Goal: Task Accomplishment & Management: Use online tool/utility

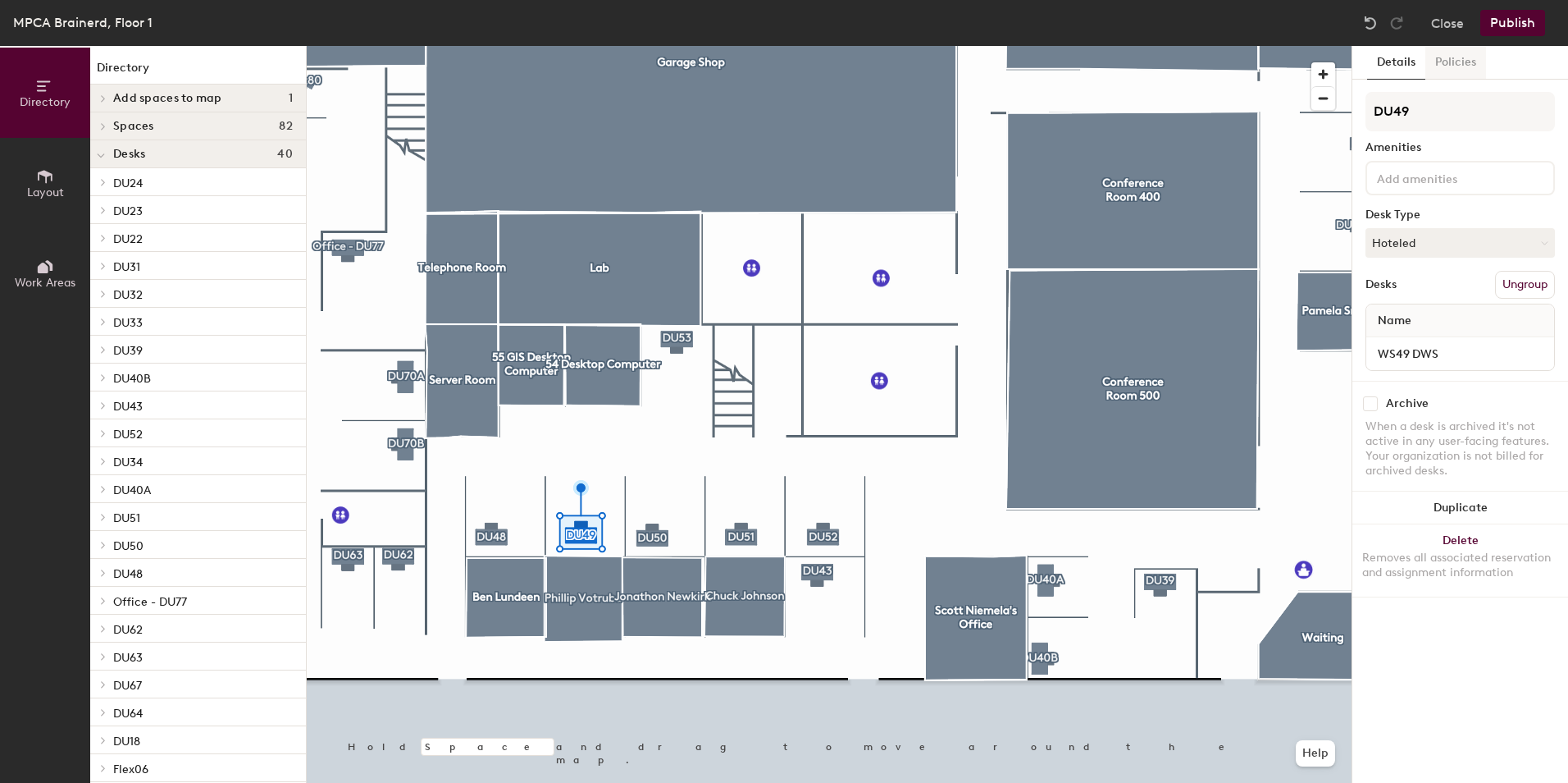
click at [1448, 69] on button "Policies" at bounding box center [1455, 63] width 61 height 34
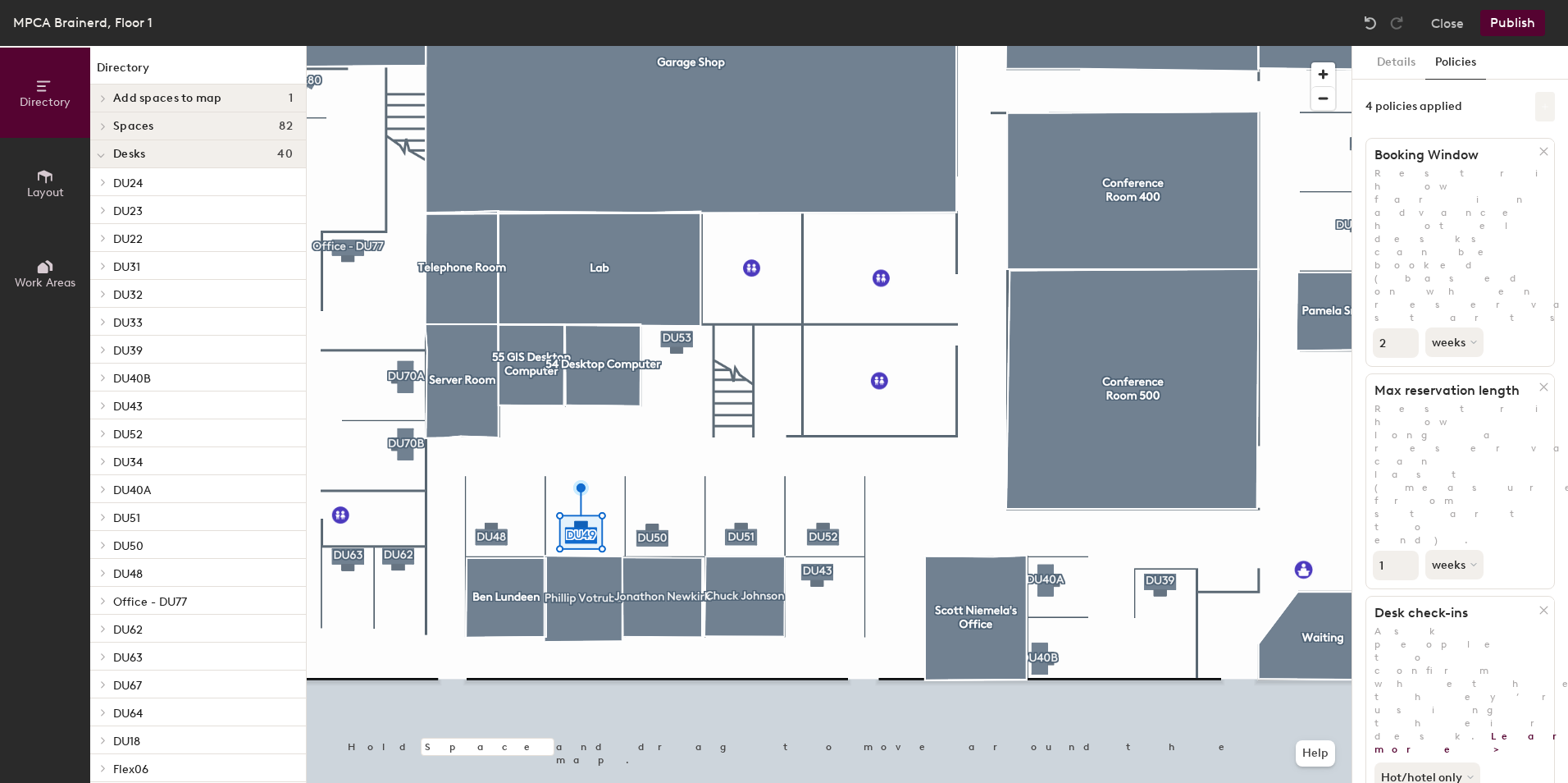
click at [1536, 103] on button at bounding box center [1546, 107] width 20 height 30
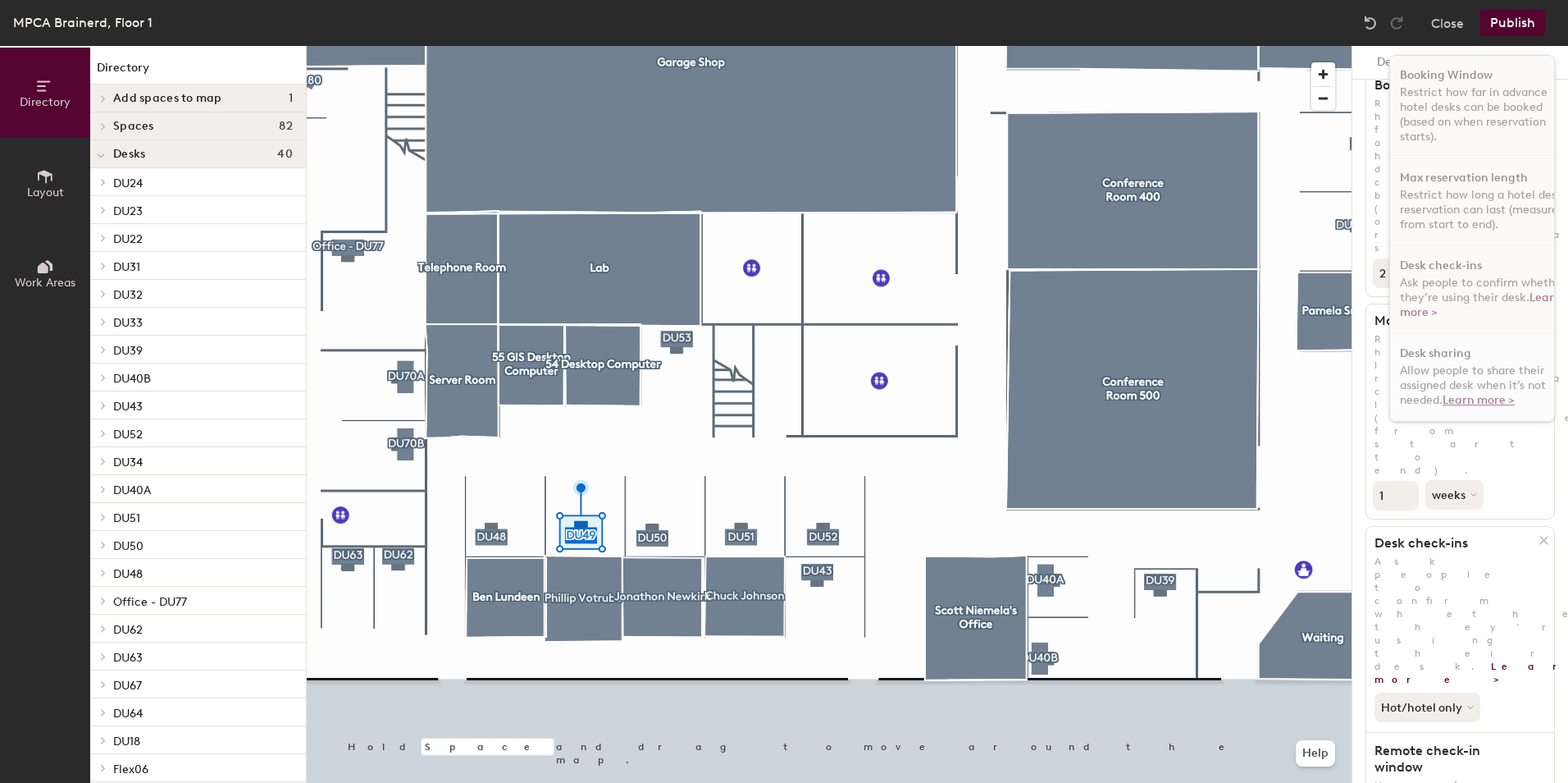
scroll to position [165, 0]
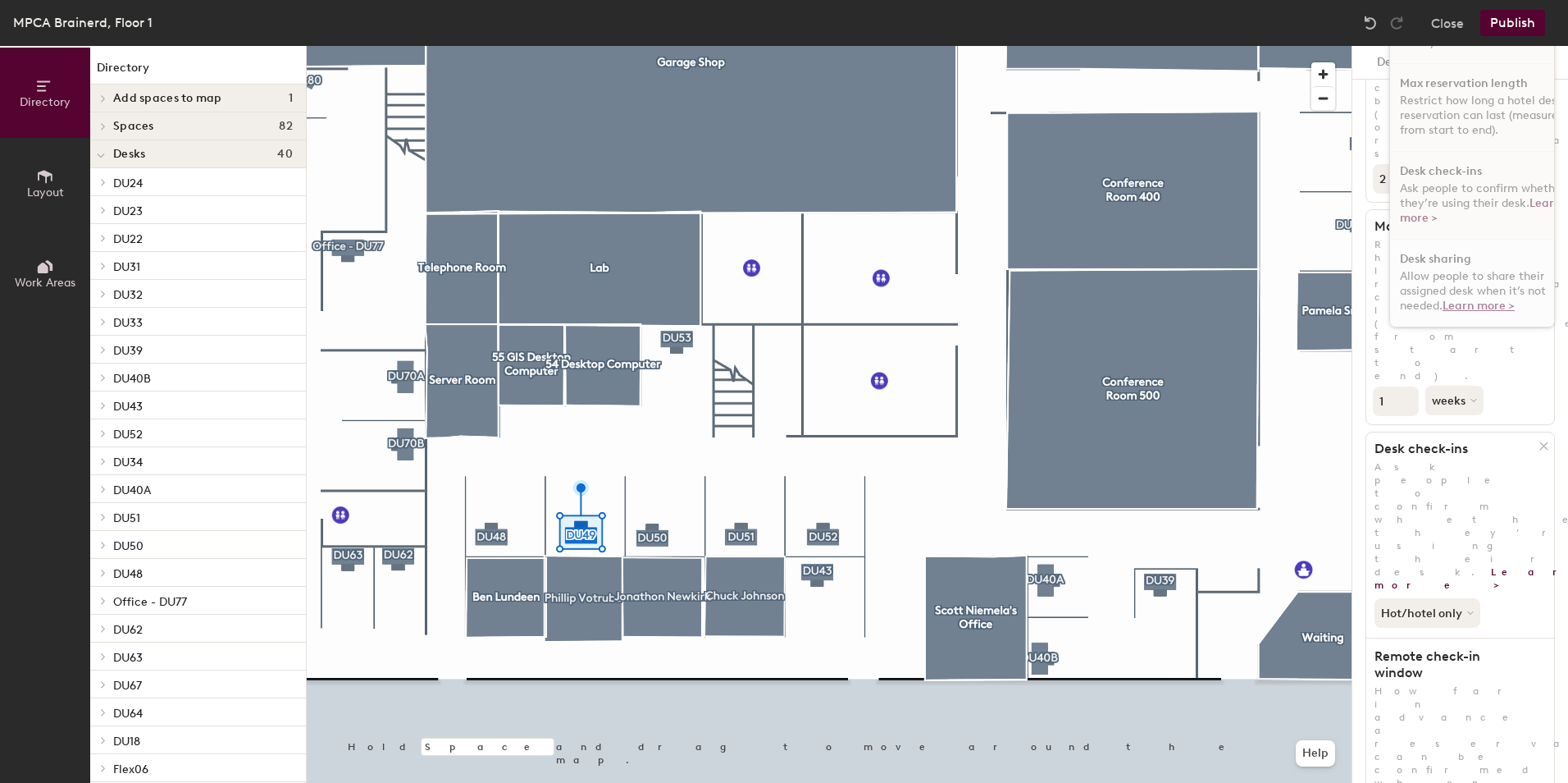
click at [1306, 46] on div at bounding box center [829, 46] width 1045 height 0
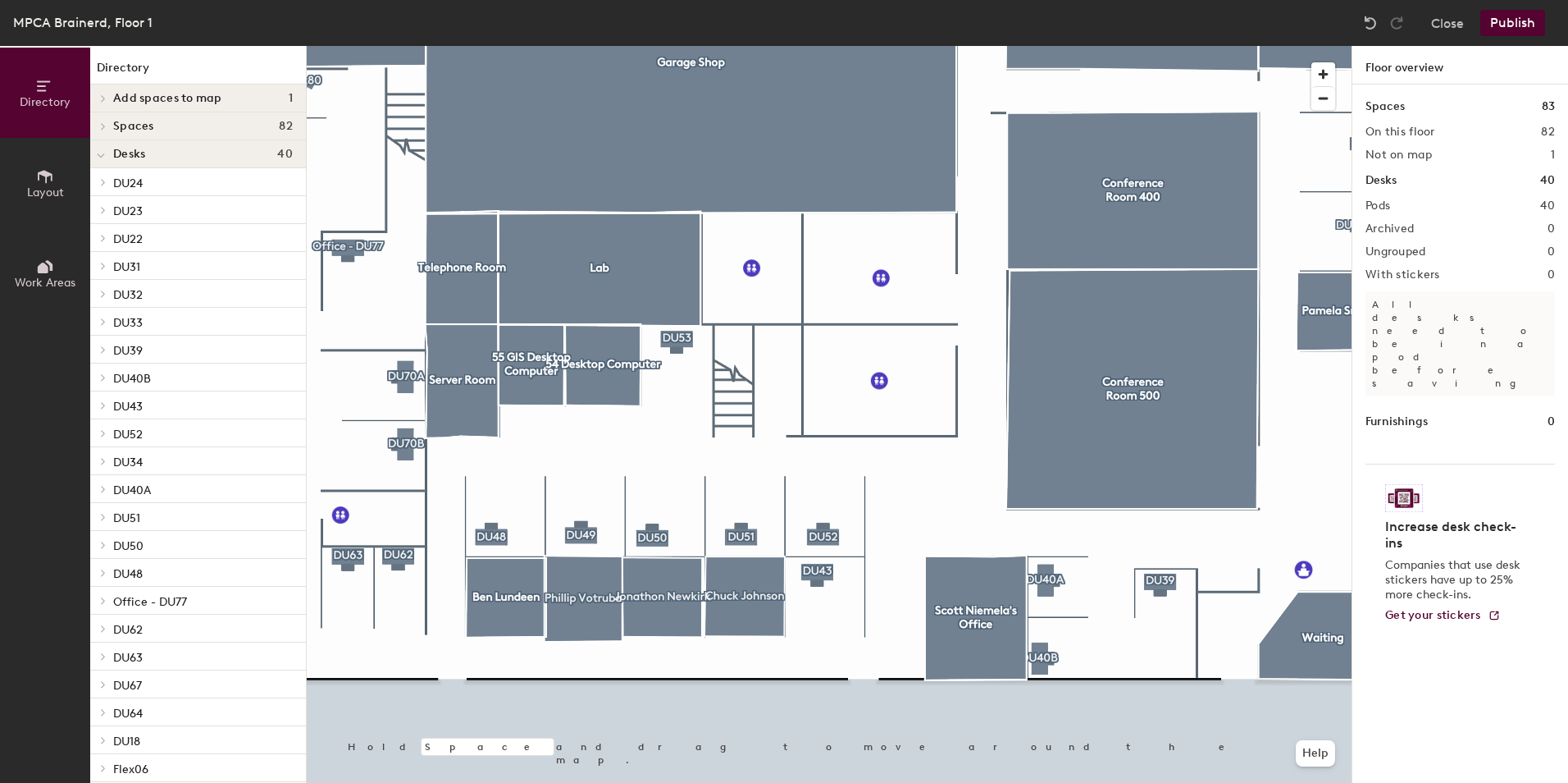
click at [1530, 15] on button "Publish" at bounding box center [1512, 23] width 65 height 26
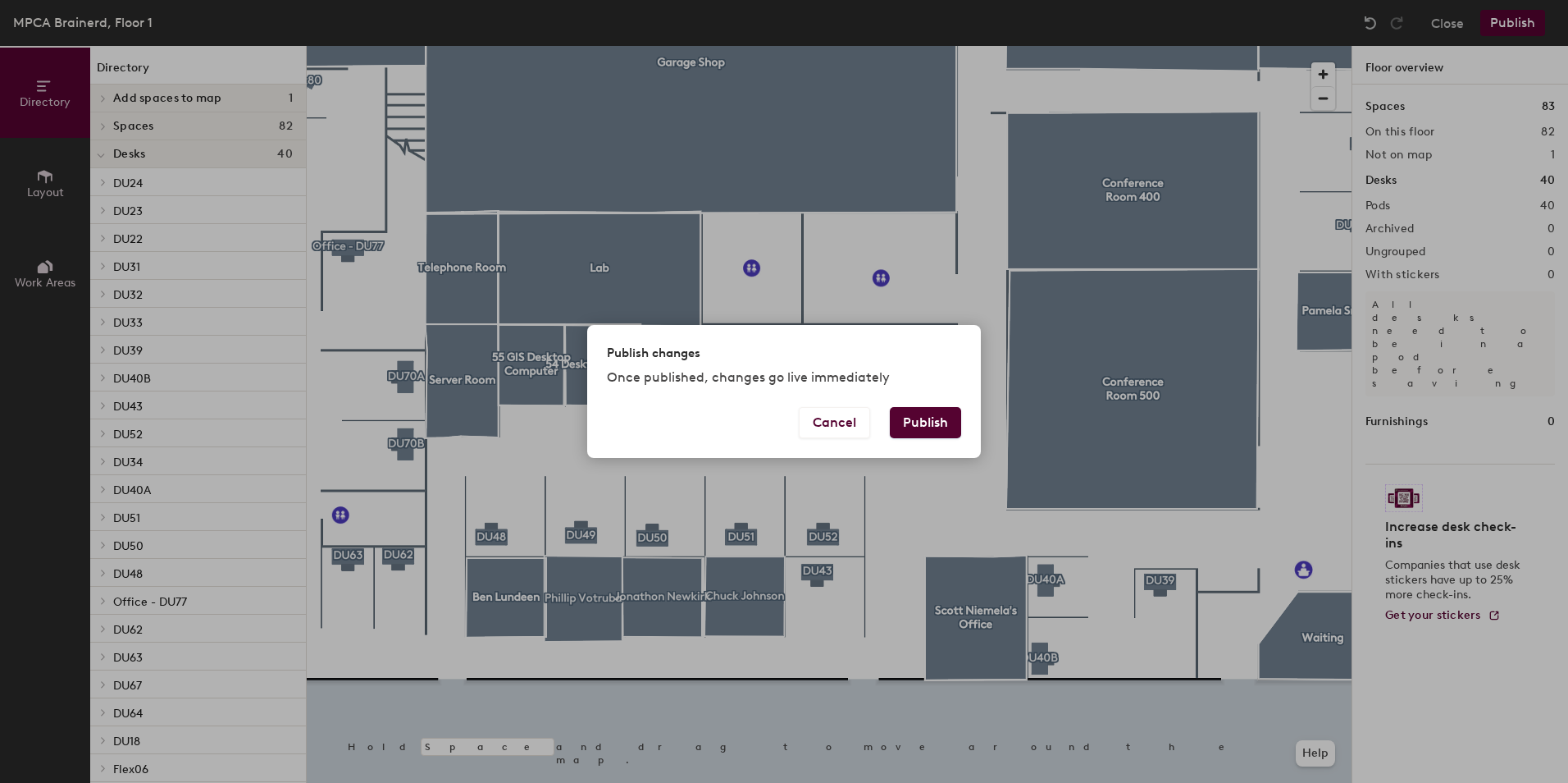
click at [943, 414] on button "Publish" at bounding box center [926, 422] width 72 height 31
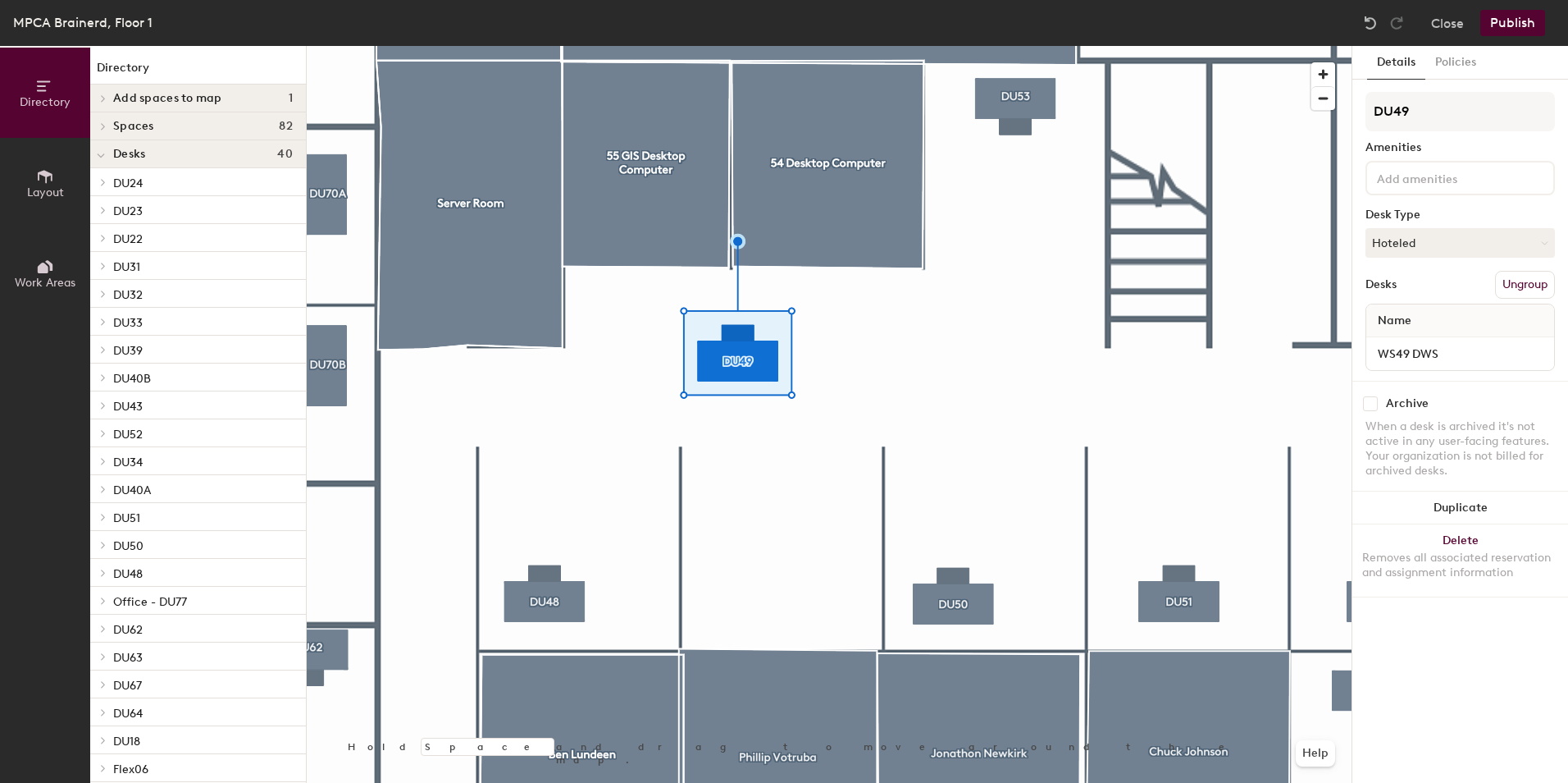
click at [40, 170] on icon at bounding box center [45, 177] width 18 height 18
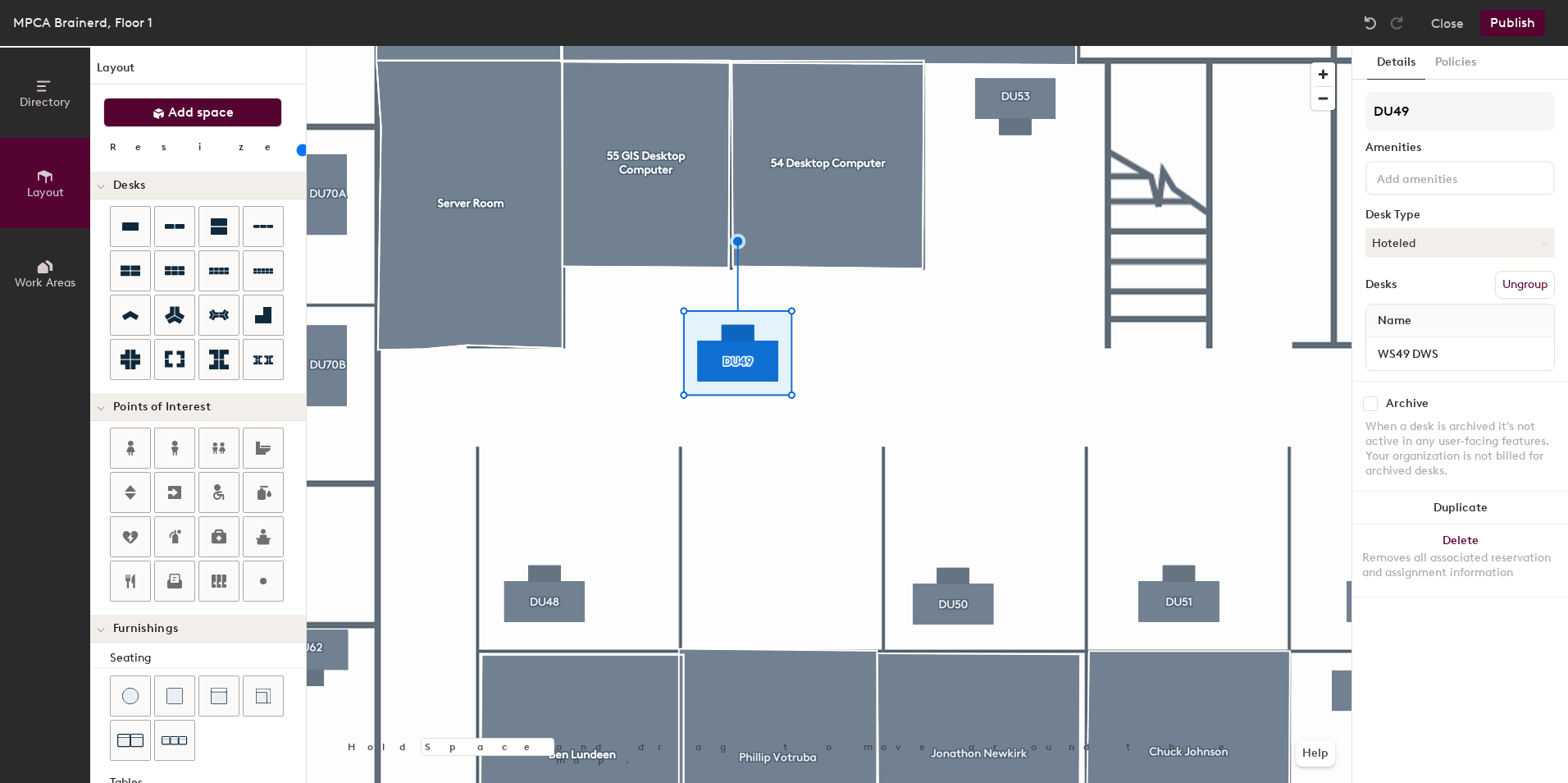
click at [171, 119] on span "Add space" at bounding box center [201, 113] width 66 height 16
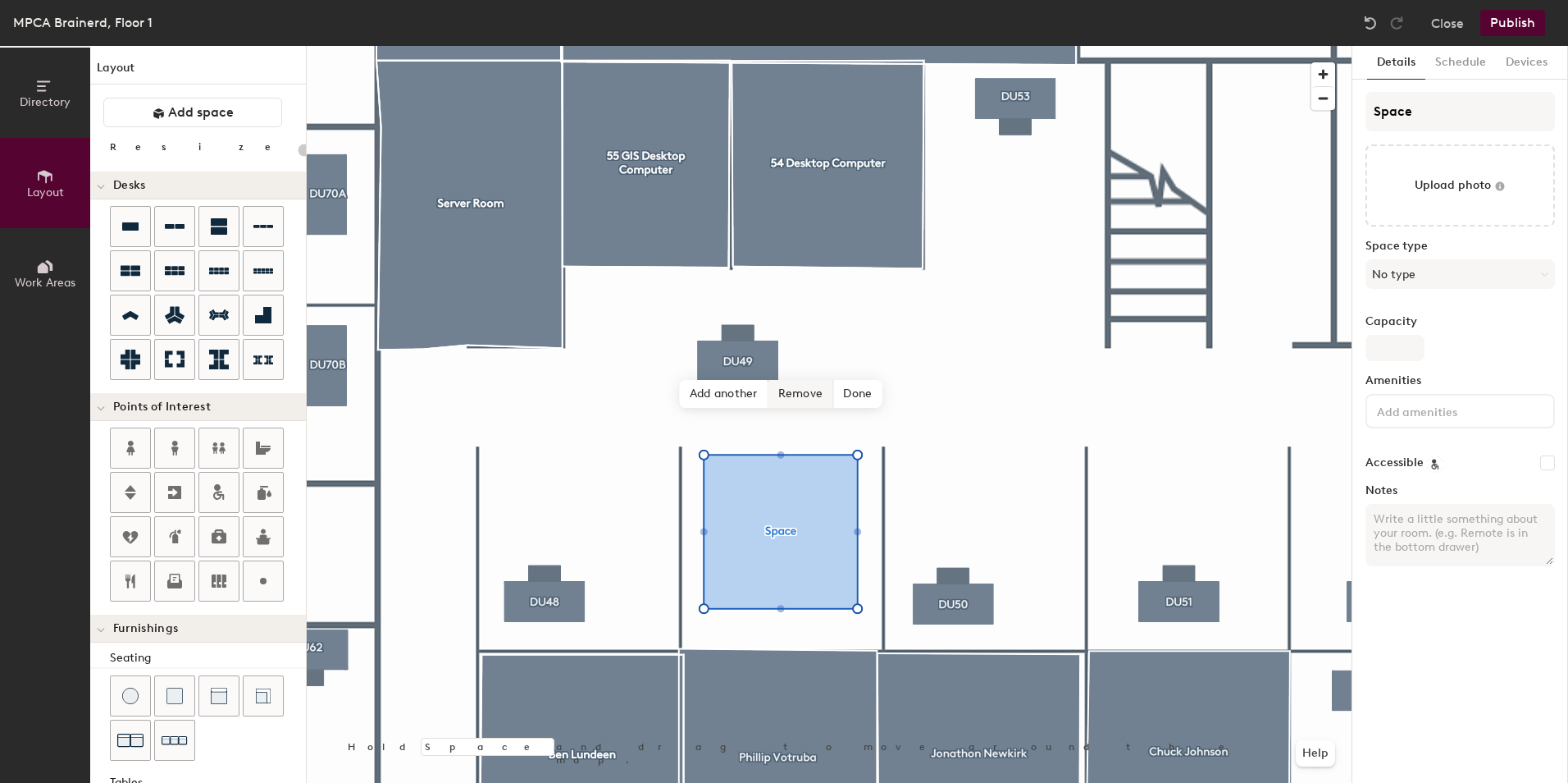
click at [812, 396] on span "Remove" at bounding box center [801, 394] width 66 height 28
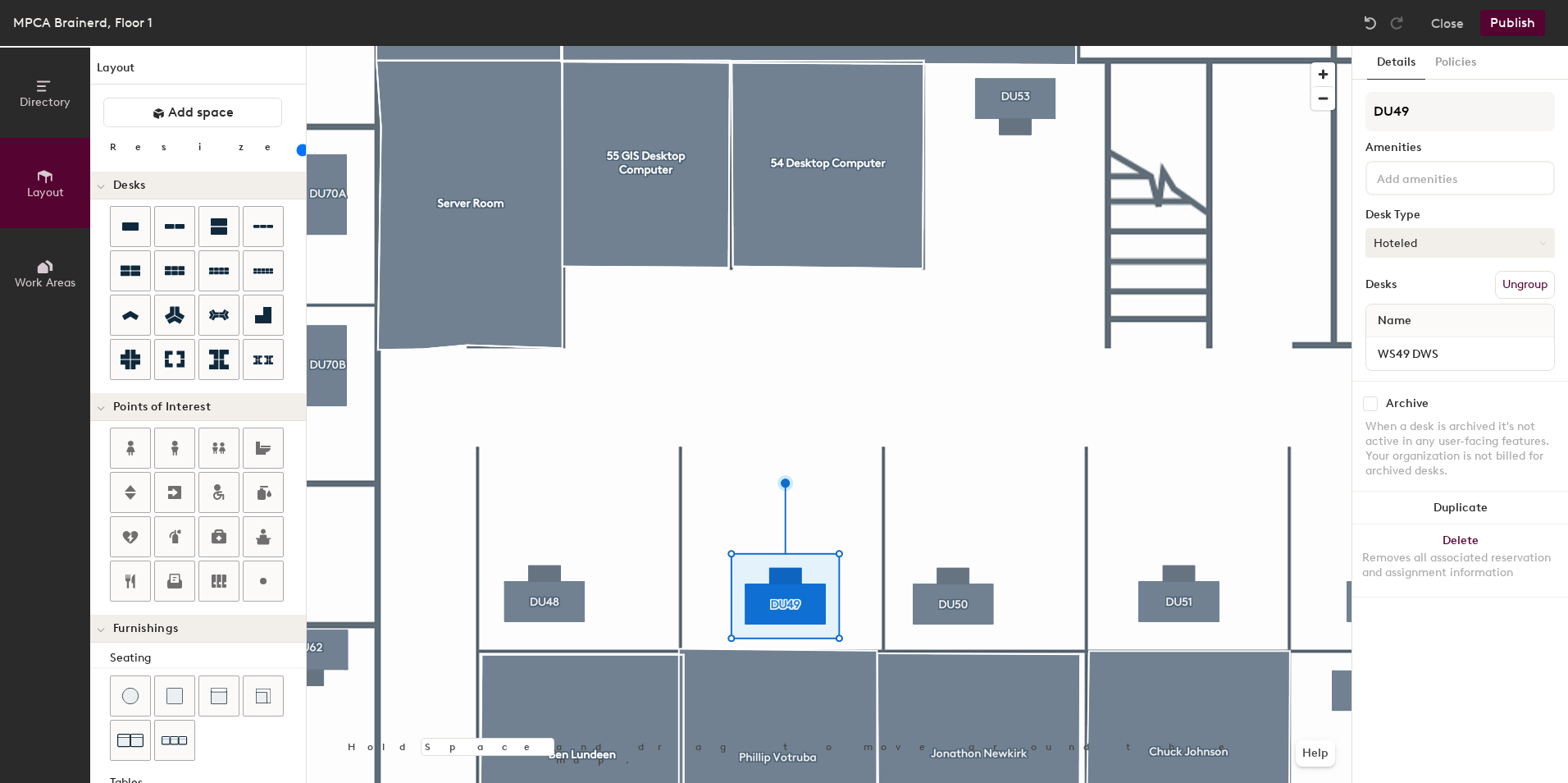
click at [1438, 234] on button "Hoteled" at bounding box center [1460, 243] width 189 height 30
click at [1400, 347] on div "Hoteled" at bounding box center [1448, 343] width 164 height 25
click at [1522, 26] on button "Publish" at bounding box center [1512, 23] width 65 height 26
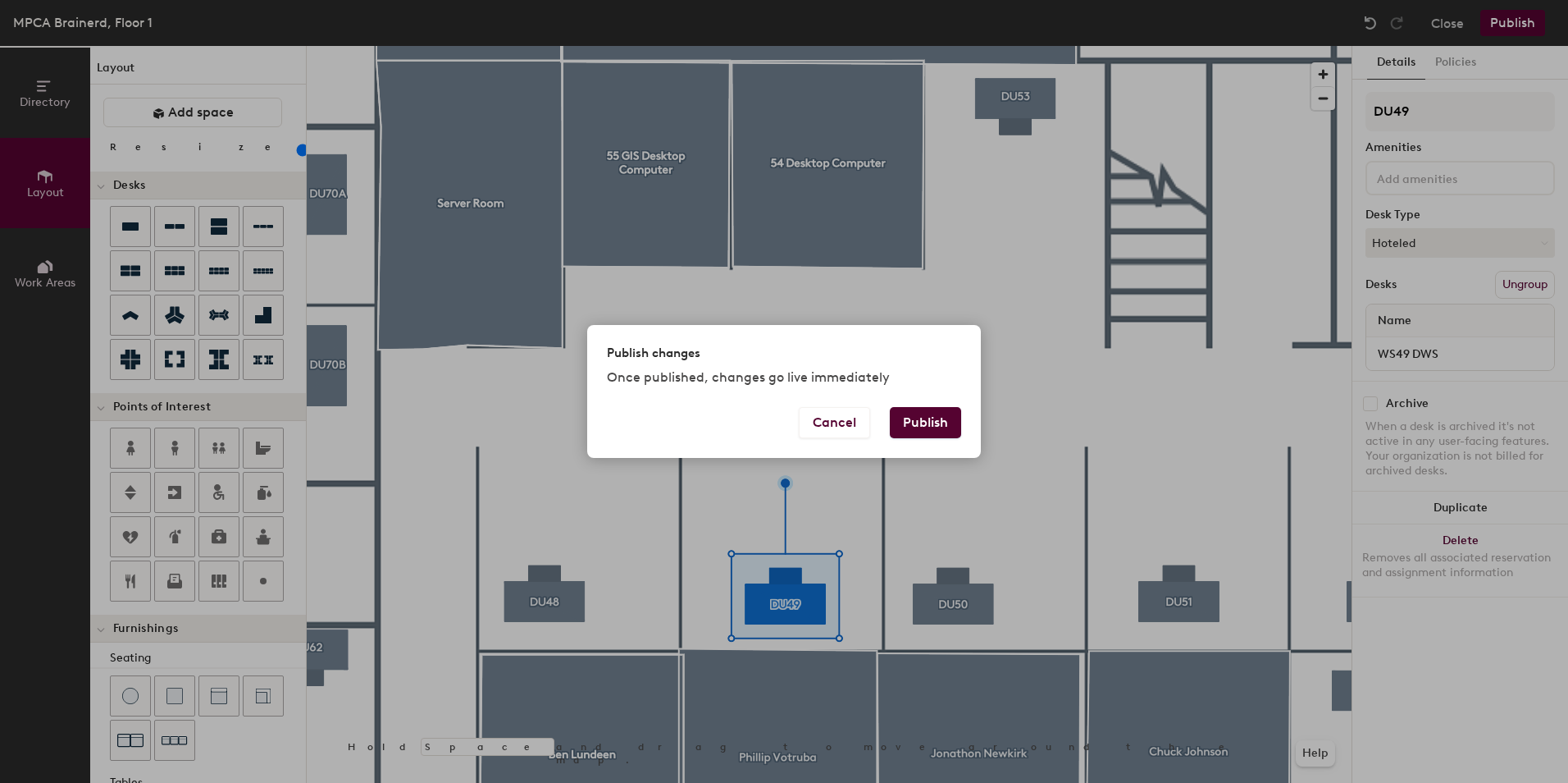
click at [924, 421] on button "Publish" at bounding box center [926, 422] width 72 height 31
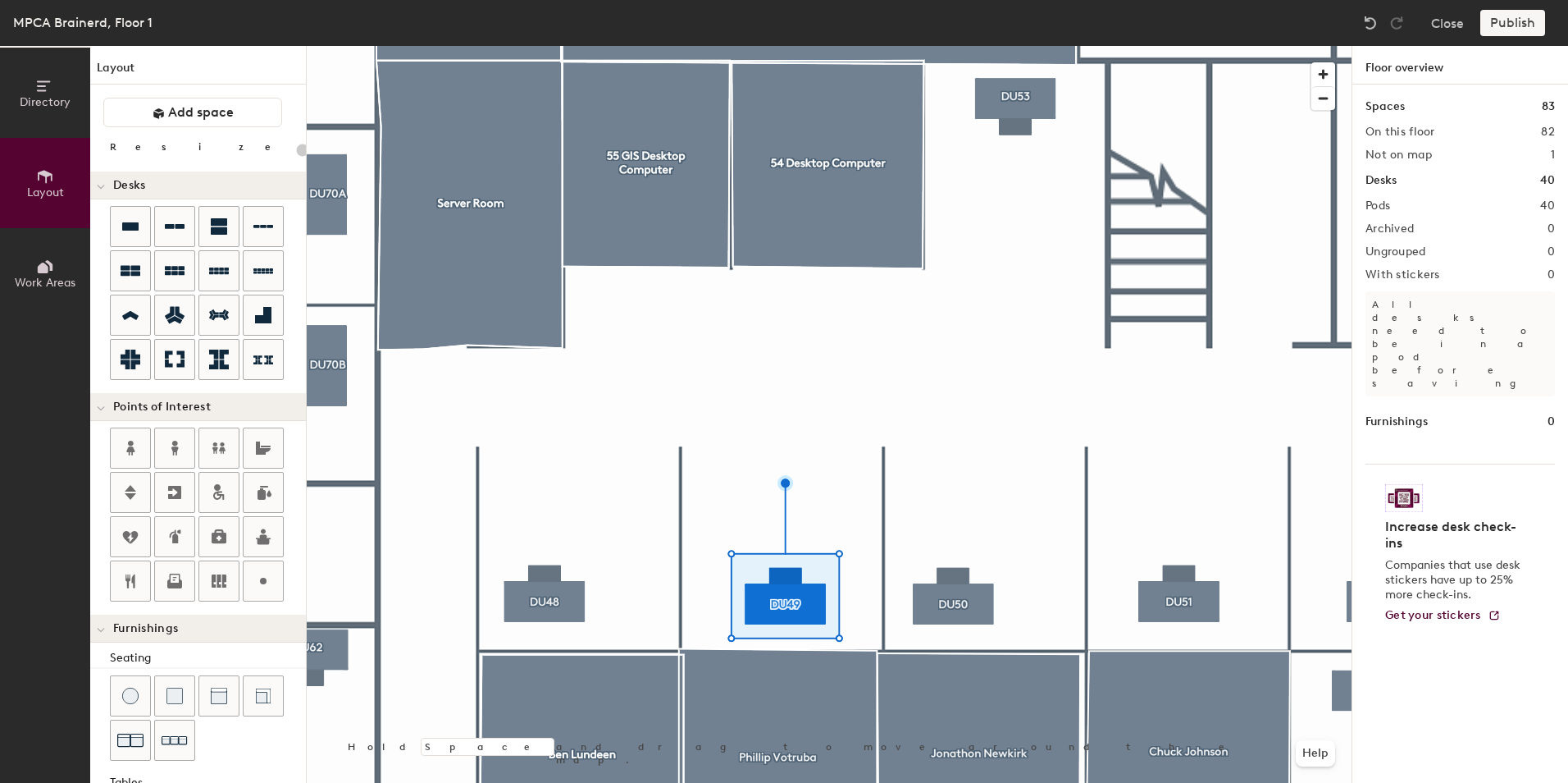
type input "20"
